Goal: Information Seeking & Learning: Learn about a topic

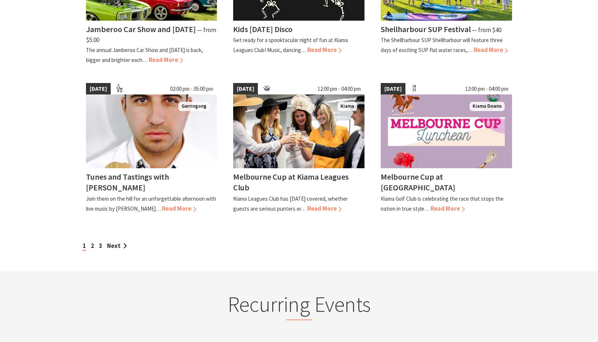
scroll to position [775, 0]
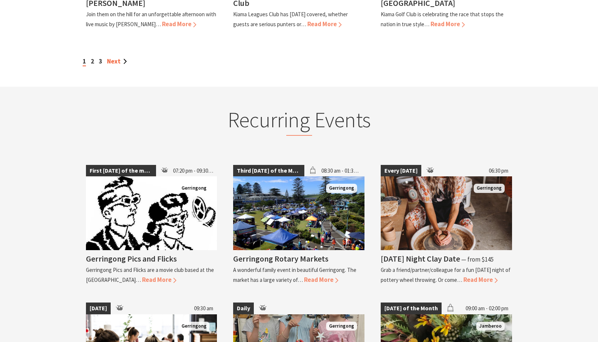
click at [117, 65] on link "Next" at bounding box center [117, 61] width 20 height 8
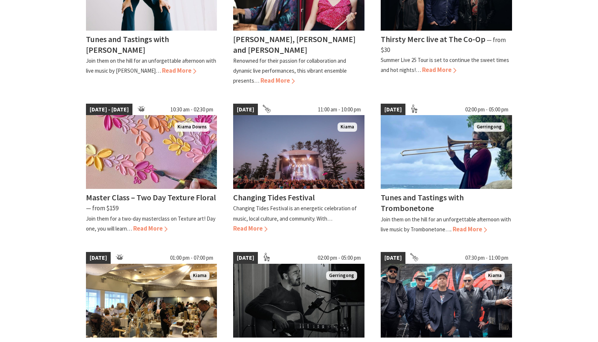
scroll to position [554, 0]
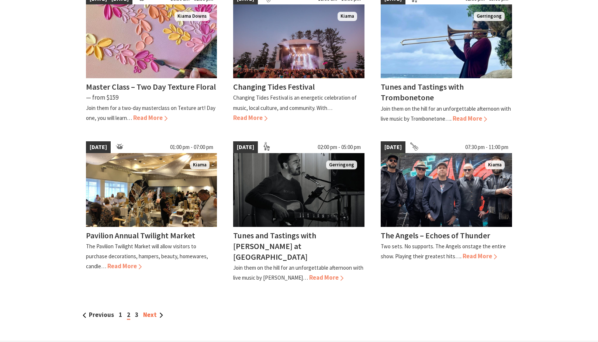
click at [151, 311] on link "Next" at bounding box center [153, 315] width 20 height 8
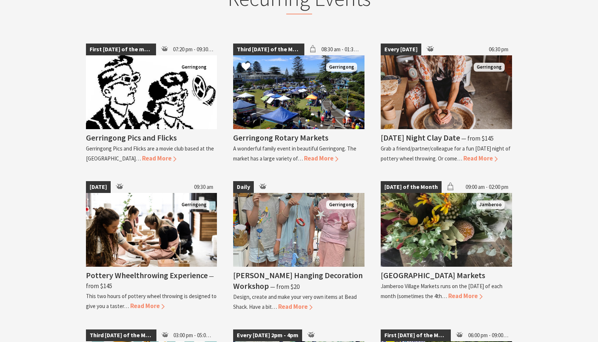
scroll to position [997, 0]
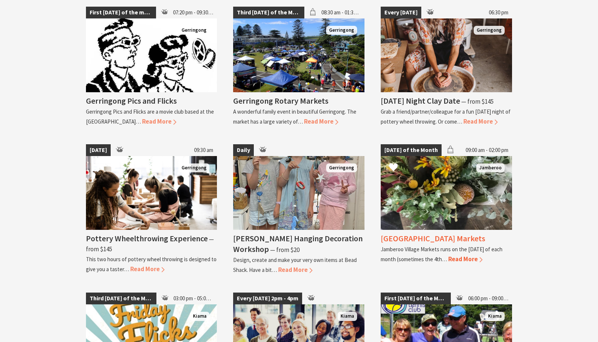
click at [476, 255] on span "Read More" at bounding box center [466, 259] width 34 height 8
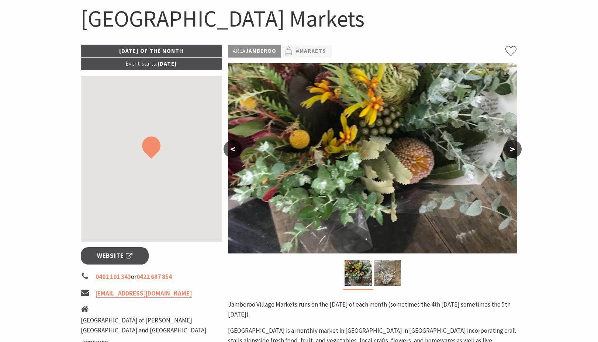
scroll to position [111, 0]
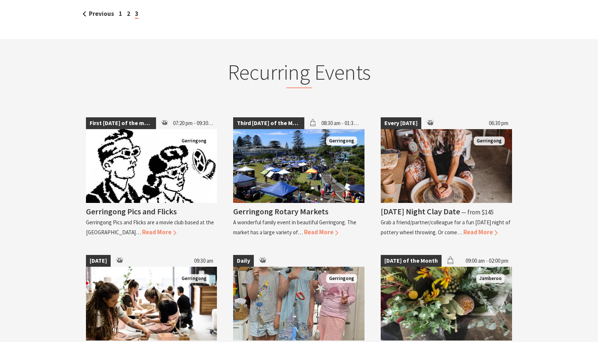
scroll to position [849, 0]
